Goal: Information Seeking & Learning: Learn about a topic

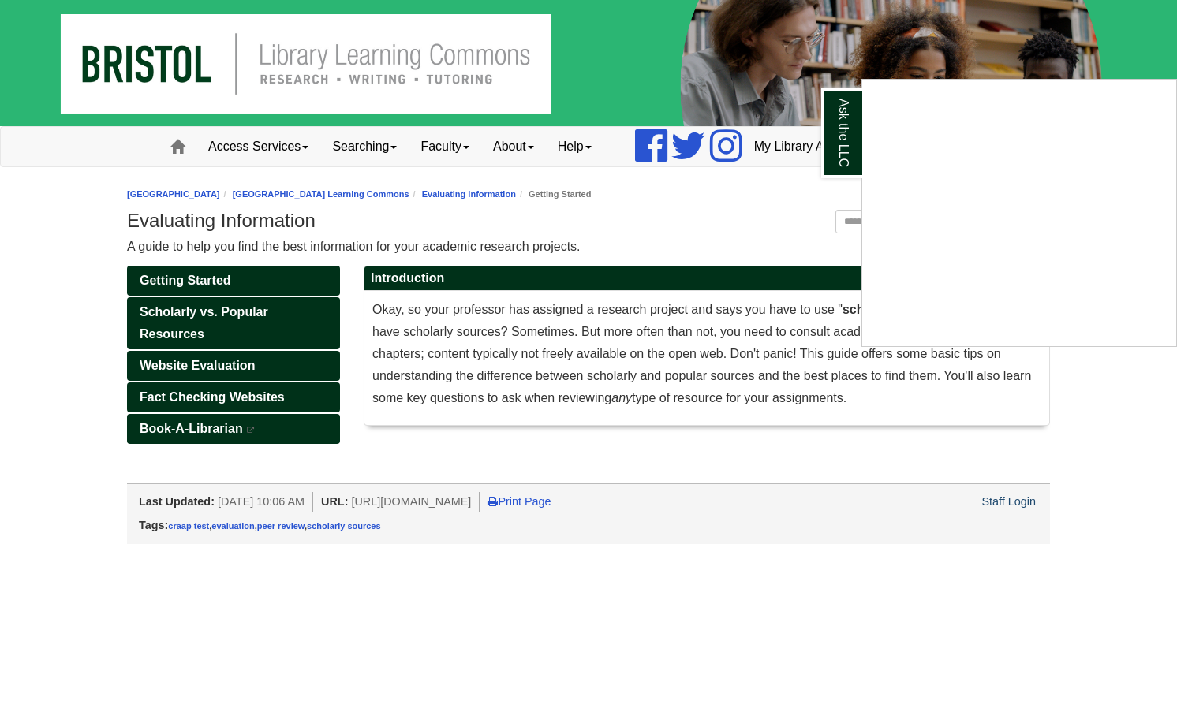
click at [244, 278] on div "Ask the LLC" at bounding box center [588, 361] width 1177 height 723
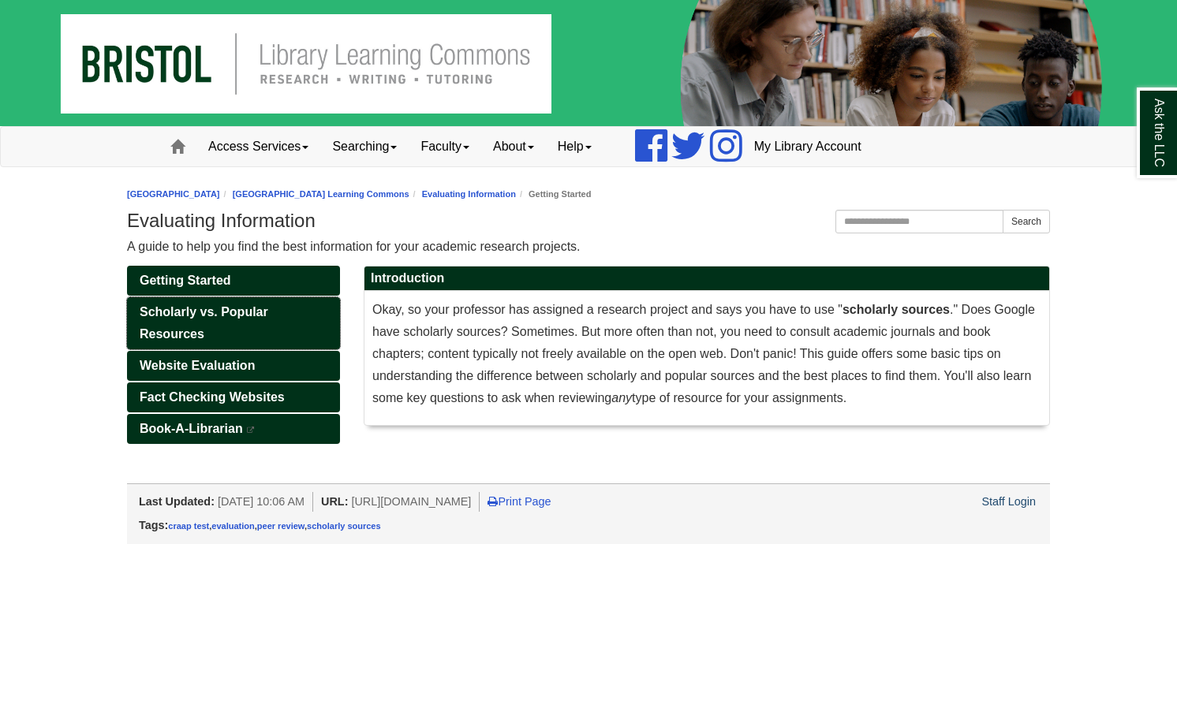
click at [188, 321] on link "Scholarly vs. Popular Resources" at bounding box center [233, 323] width 213 height 52
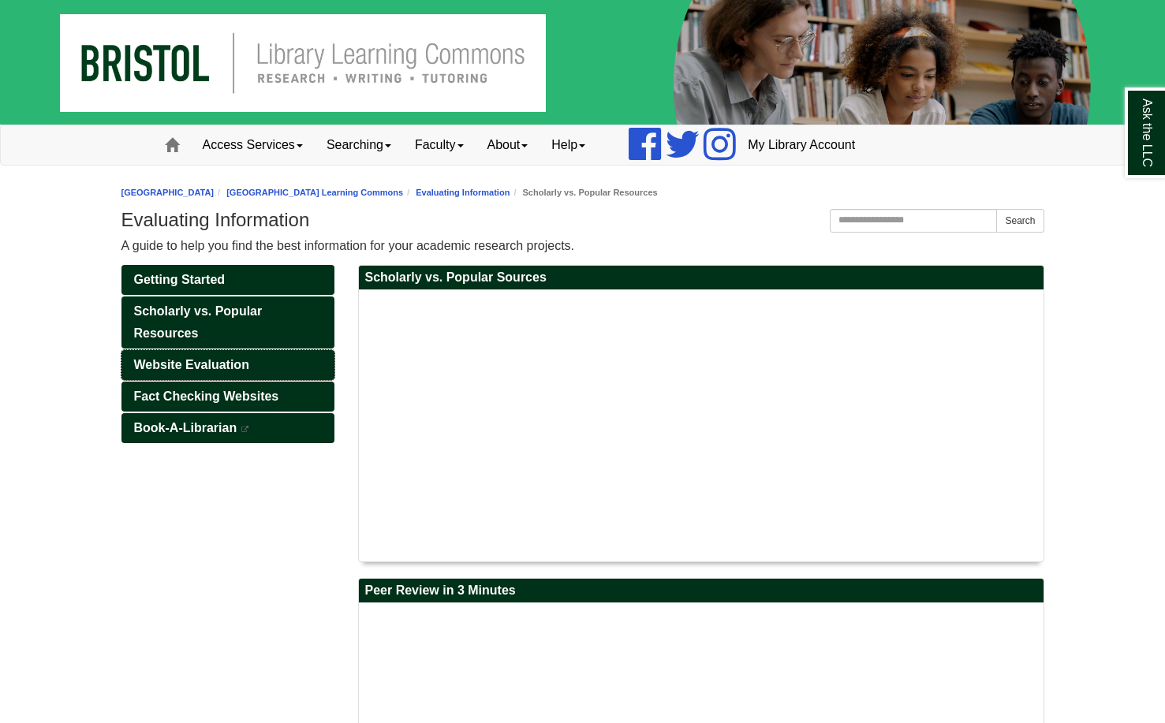
click at [196, 368] on span "Website Evaluation" at bounding box center [191, 364] width 115 height 13
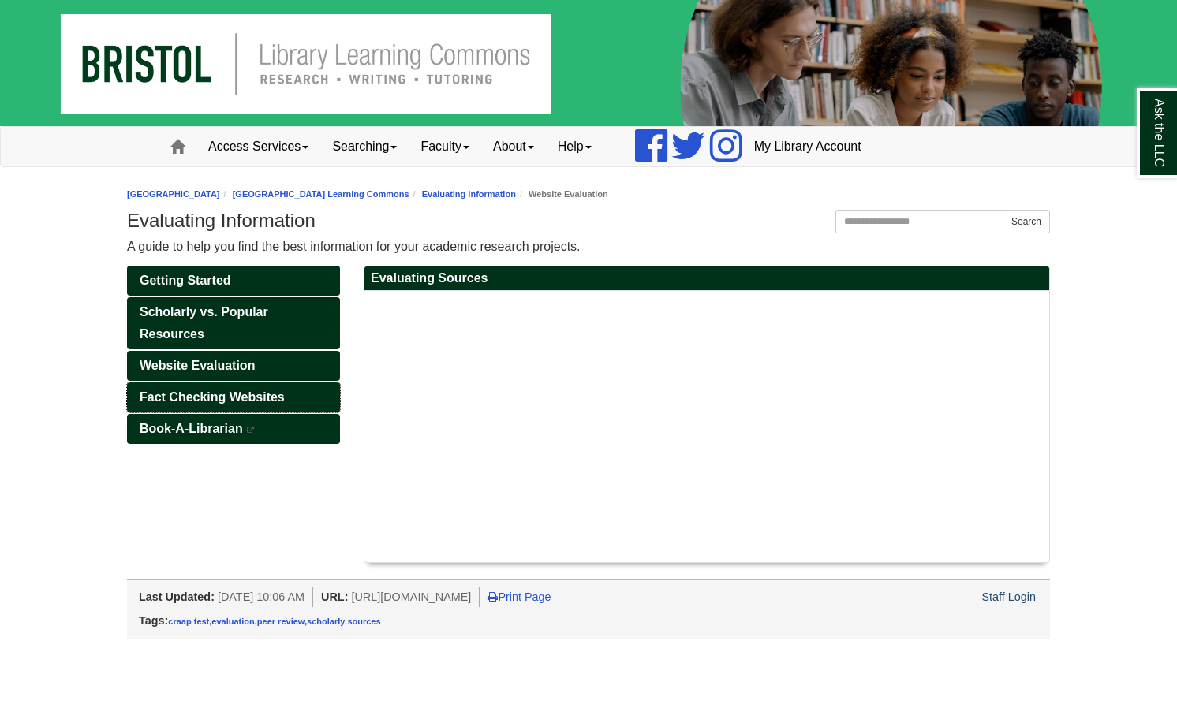
click at [196, 393] on span "Fact Checking Websites" at bounding box center [212, 396] width 145 height 13
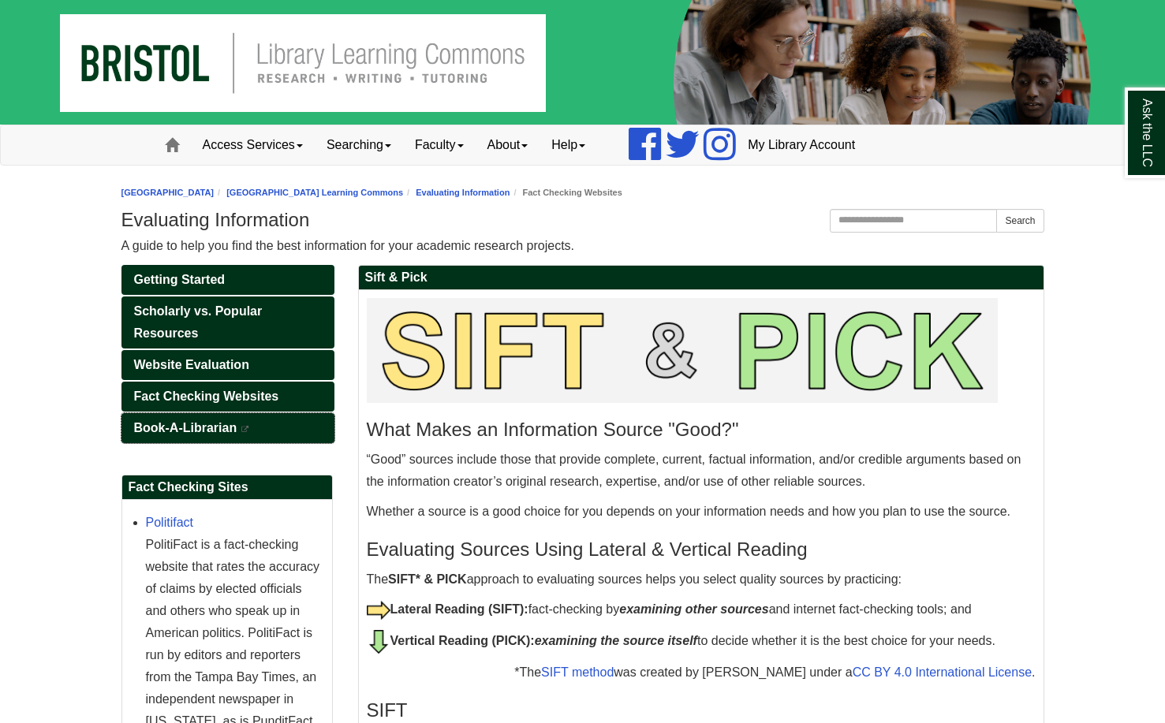
click at [203, 420] on link "Book-A-Librarian This link opens in a new window" at bounding box center [227, 428] width 213 height 30
